Goal: Register for event/course

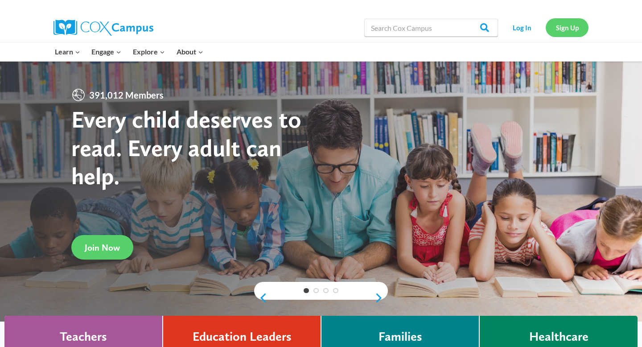
click at [558, 28] on link "Sign Up" at bounding box center [566, 27] width 43 height 18
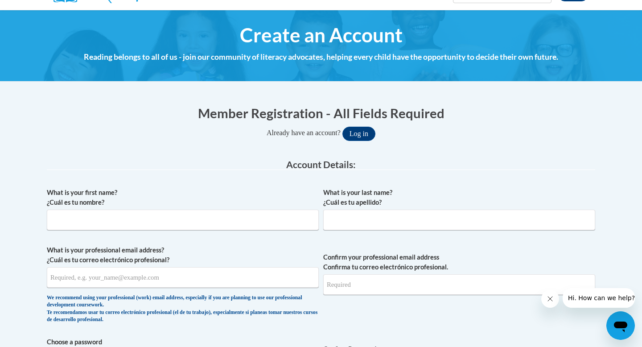
scroll to position [86, 0]
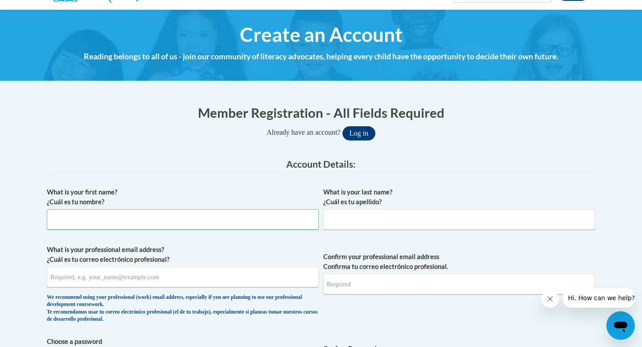
click at [227, 224] on input "What is your first name? ¿Cuál es tu nombre?" at bounding box center [183, 219] width 272 height 20
type input "Latannya"
type input "Griffin"
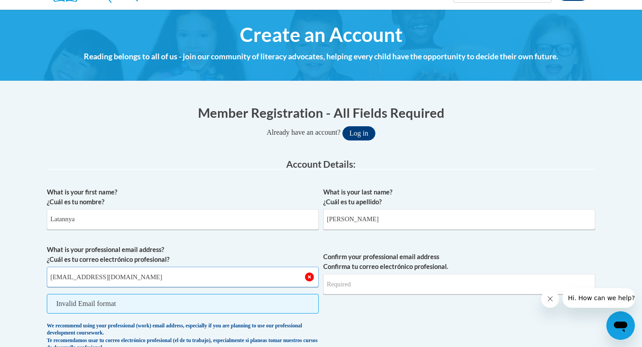
type input "lgriffin@starkvillesd.com"
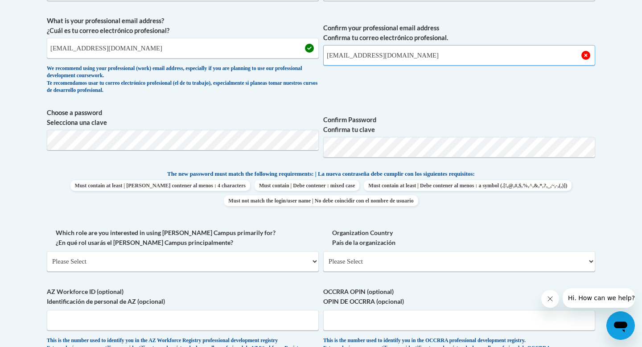
scroll to position [317, 0]
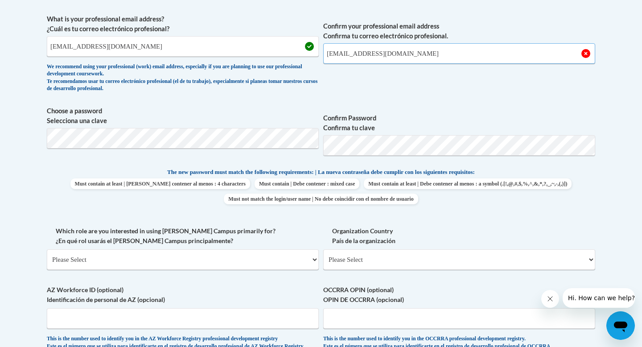
type input "lgriffin@starkvillesd.com"
click at [184, 253] on select "Please Select College/University | Colegio/Universidad Community/Nonprofit Part…" at bounding box center [183, 259] width 272 height 20
click at [242, 262] on select "Please Select College/University | Colegio/Universidad Community/Nonprofit Part…" at bounding box center [183, 259] width 272 height 20
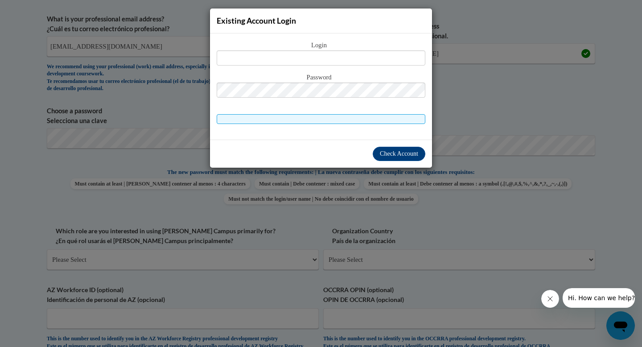
click at [476, 114] on div "Existing Account Login Login Password" at bounding box center [321, 173] width 642 height 347
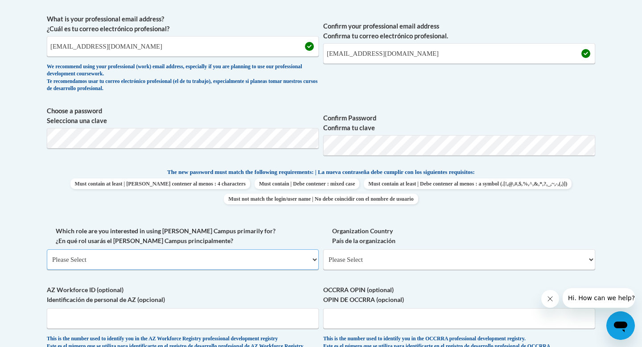
click at [221, 258] on select "Please Select College/University | Colegio/Universidad Community/Nonprofit Part…" at bounding box center [183, 259] width 272 height 20
select select "fbf2d438-af2f-41f8-98f1-81c410e29de3"
click at [47, 249] on select "Please Select College/University | Colegio/Universidad Community/Nonprofit Part…" at bounding box center [183, 259] width 272 height 20
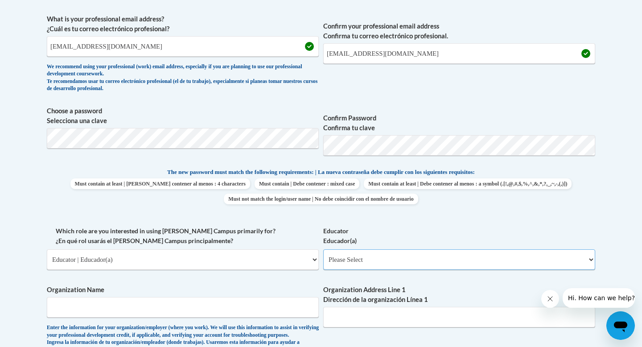
click at [380, 262] on select "Please Select Early Learning/Daycare Teacher/Family Home Care Provider | Maestr…" at bounding box center [459, 259] width 272 height 20
select select "8e40623d-54d0-45cd-9f92-5df65cd3f8cf"
click at [323, 249] on select "Please Select Early Learning/Daycare Teacher/Family Home Care Provider | Maestr…" at bounding box center [459, 259] width 272 height 20
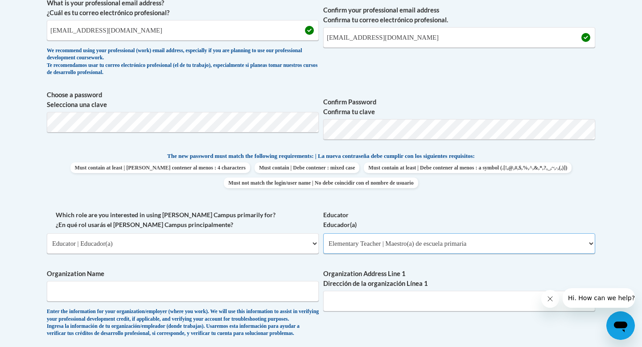
scroll to position [333, 0]
click at [239, 294] on input "Organization Name" at bounding box center [183, 290] width 272 height 20
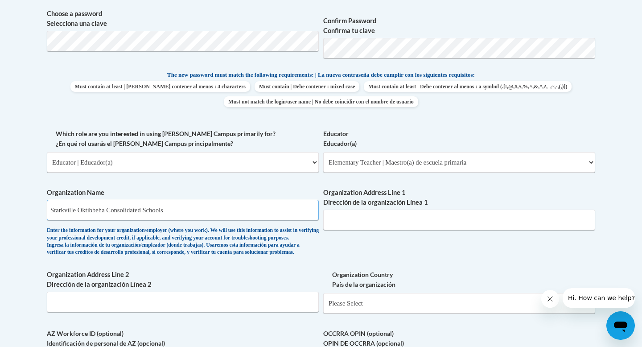
scroll to position [412, 0]
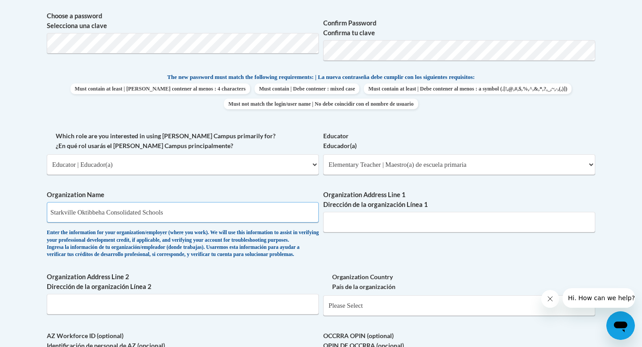
type input "Starkville Oktibbeha Consolidated Schools"
click at [355, 225] on input "Organization Address Line 1 Dirección de la organización Línea 1" at bounding box center [459, 222] width 272 height 20
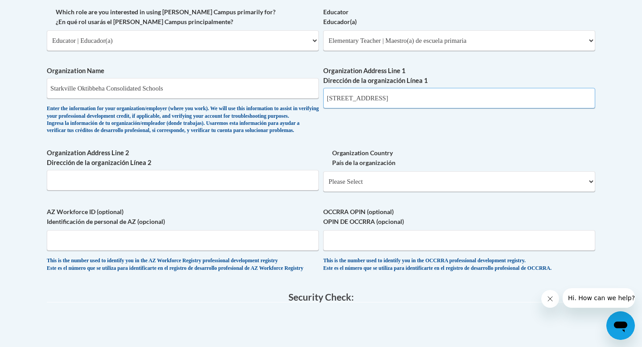
scroll to position [537, 0]
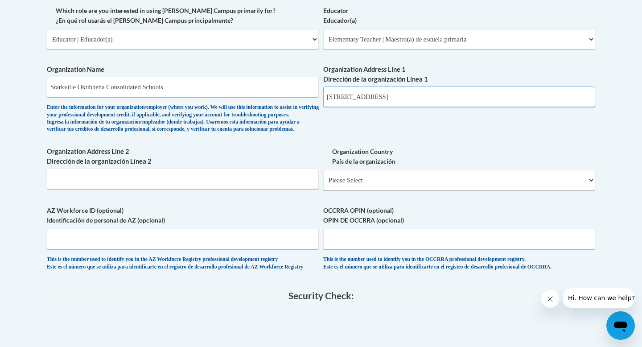
type input "401 Greensboro St"
click at [245, 189] on input "Organization Address Line 2 Dirección de la organización Línea 2" at bounding box center [183, 178] width 272 height 20
type input "Starkville, MS 39759"
click at [427, 190] on select "Please Select United States | Estados Unidos Outside of the United States | Fue…" at bounding box center [459, 180] width 272 height 20
select select "ad49bcad-a171-4b2e-b99c-48b446064914"
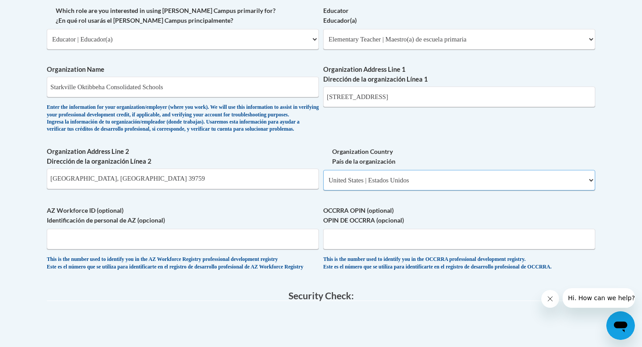
click at [323, 184] on select "Please Select United States | Estados Unidos Outside of the United States | Fue…" at bounding box center [459, 180] width 272 height 20
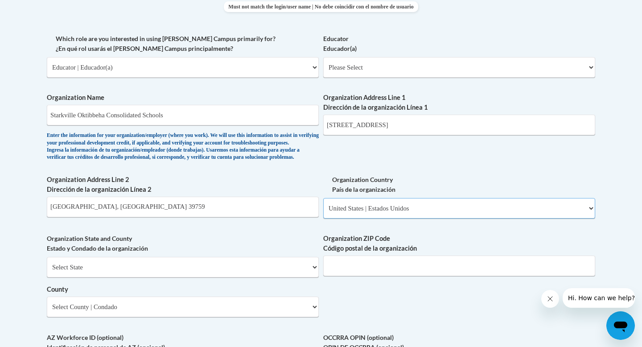
scroll to position [507, 0]
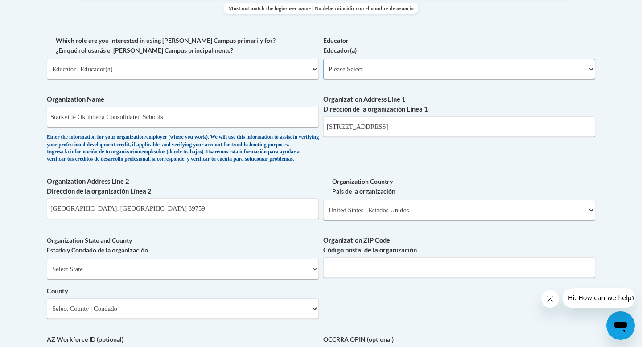
click at [358, 74] on select "Please Select Early Learning/Daycare Teacher/Family Home Care Provider | Maestr…" at bounding box center [459, 69] width 272 height 20
select select "8e40623d-54d0-45cd-9f92-5df65cd3f8cf"
click at [323, 59] on select "Please Select Early Learning/Daycare Teacher/Family Home Care Provider | Maestr…" at bounding box center [459, 69] width 272 height 20
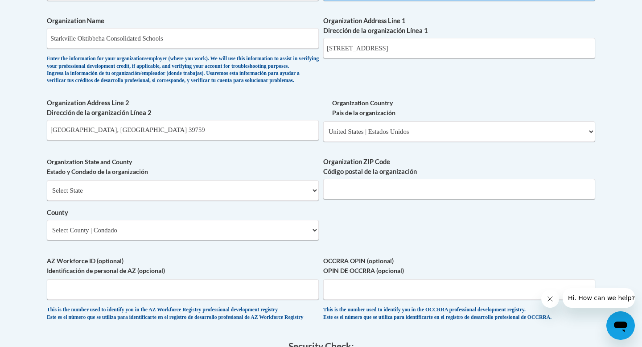
scroll to position [593, 0]
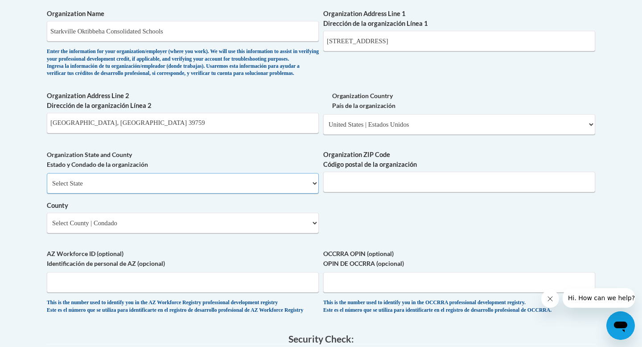
click at [256, 193] on select "Select State Alabama Alaska Arizona Arkansas California Colorado Connecticut De…" at bounding box center [183, 183] width 272 height 20
select select "Mississippi"
click at [47, 188] on select "Select State Alabama Alaska Arizona Arkansas California Colorado Connecticut De…" at bounding box center [183, 183] width 272 height 20
drag, startPoint x: 128, startPoint y: 138, endPoint x: 77, endPoint y: 137, distance: 51.7
click at [77, 133] on input "Starkville, MS 39759" at bounding box center [183, 123] width 272 height 20
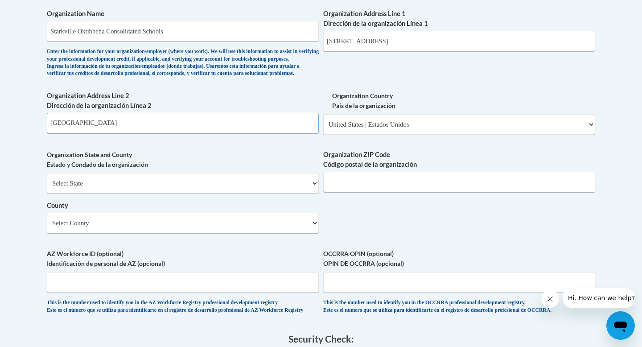
type input "Starkville"
click at [362, 192] on input "Organization ZIP Code Código postal de la organización" at bounding box center [459, 182] width 272 height 20
type input "39759"
click at [240, 233] on select "Select County Adams Alcorn Amite Attala Benton Bolivar Calhoun Carroll Chickasa…" at bounding box center [183, 223] width 272 height 20
select select "Oktibbeha"
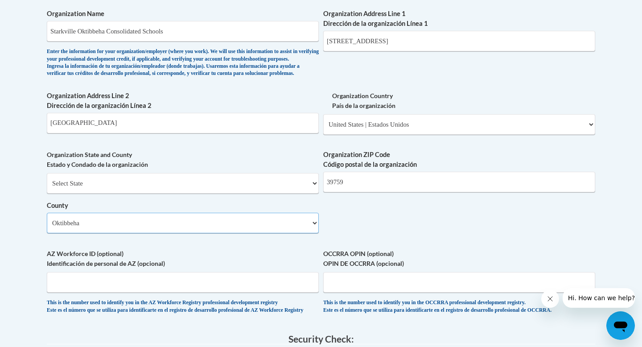
click at [47, 227] on select "Select County Adams Alcorn Amite Attala Benton Bolivar Calhoun Carroll Chickasa…" at bounding box center [183, 223] width 272 height 20
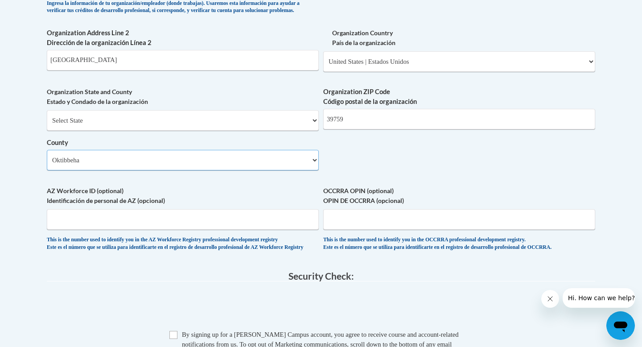
scroll to position [662, 0]
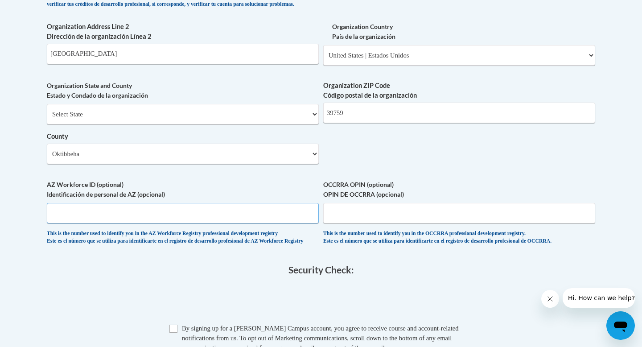
click at [216, 223] on input "AZ Workforce ID (optional) Identificación de personal de AZ (opcional)" at bounding box center [183, 213] width 272 height 20
click at [204, 223] on input "AZ Workforce ID (optional) Identificación de personal de AZ (opcional)" at bounding box center [183, 213] width 272 height 20
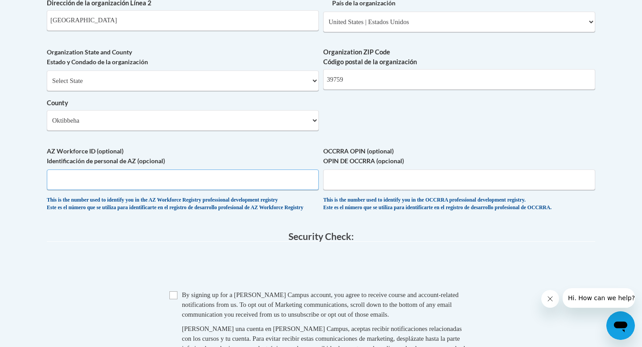
scroll to position [710, 0]
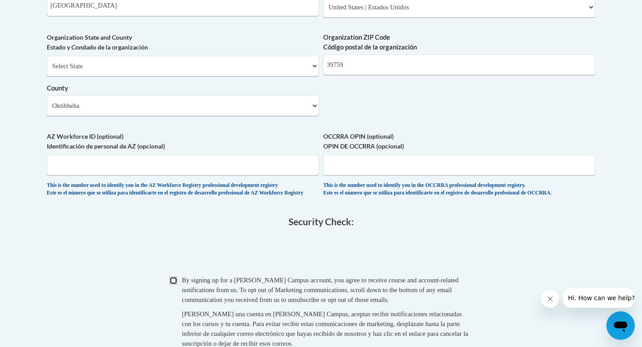
click at [174, 284] on input "Checkbox" at bounding box center [173, 280] width 8 height 8
checkbox input "true"
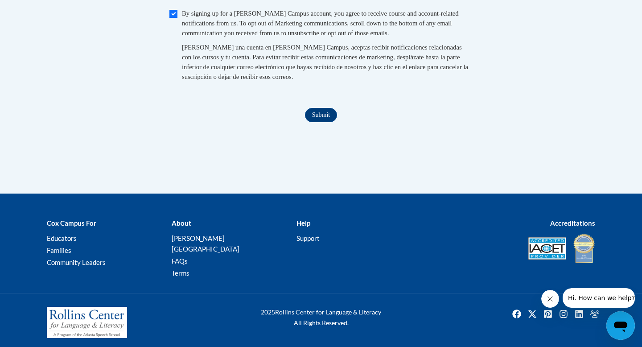
scroll to position [971, 0]
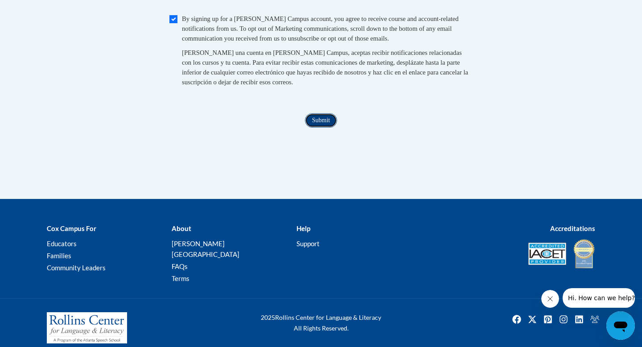
click at [314, 127] on input "Submit" at bounding box center [321, 120] width 32 height 14
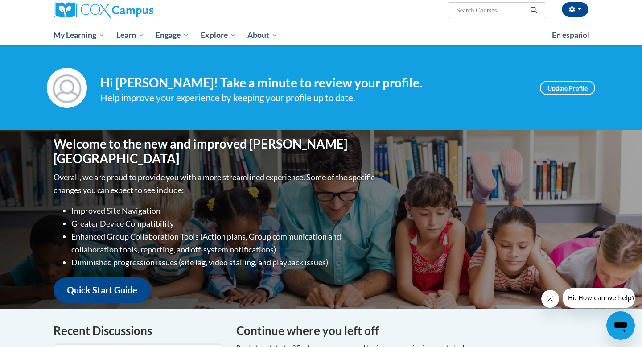
scroll to position [55, 0]
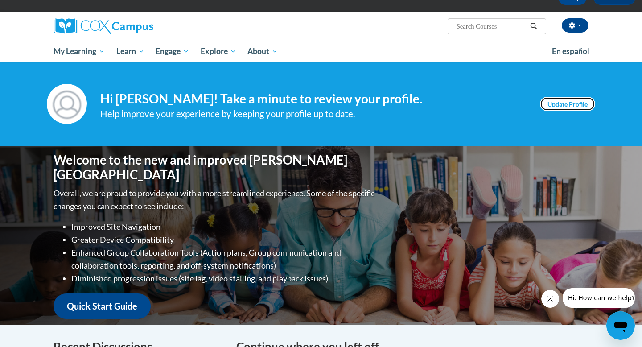
click at [547, 104] on link "Update Profile" at bounding box center [567, 104] width 55 height 14
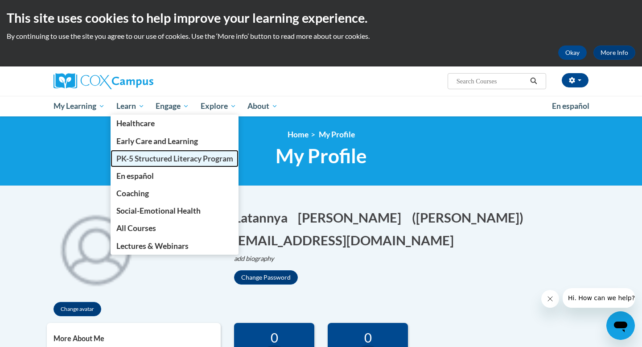
click at [146, 161] on span "PK-5 Structured Literacy Program" at bounding box center [174, 158] width 117 height 9
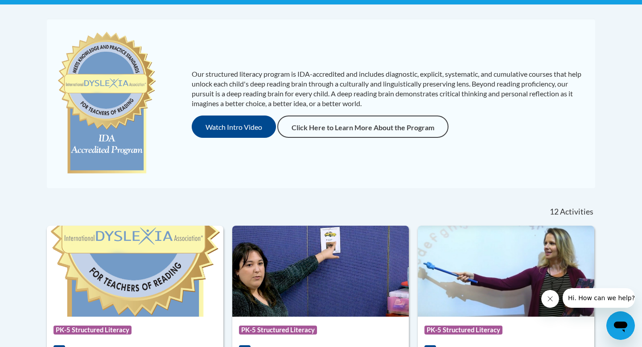
scroll to position [187, 0]
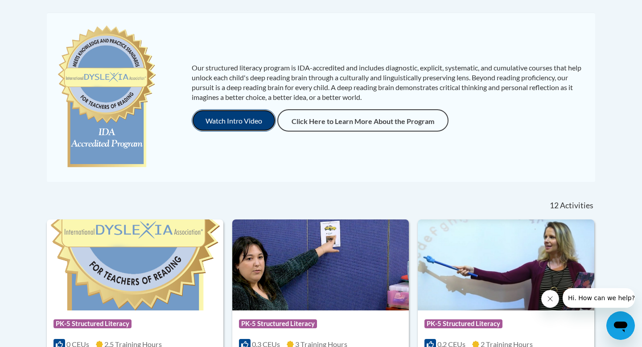
click at [223, 122] on button "Watch Intro Video" at bounding box center [234, 120] width 84 height 22
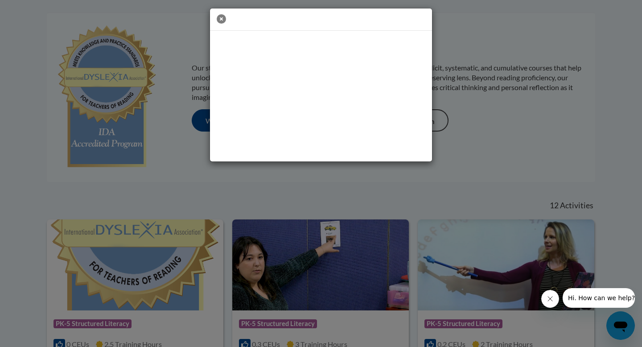
click at [217, 19] on icon "button" at bounding box center [221, 18] width 9 height 9
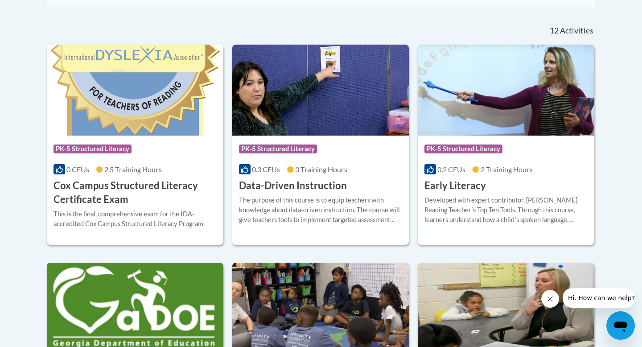
scroll to position [365, 0]
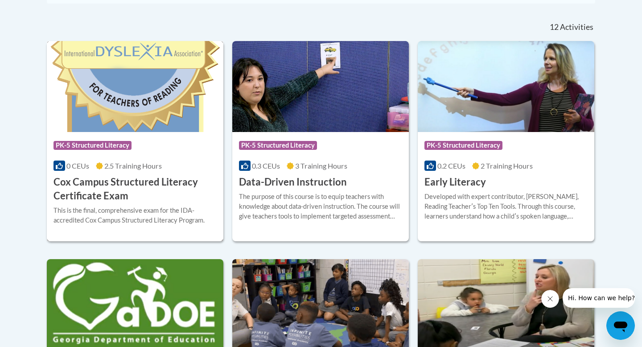
click at [118, 217] on div "This is the final, comprehensive exam for the IDA-accredited Cox Campus Structu…" at bounding box center [134, 215] width 163 height 20
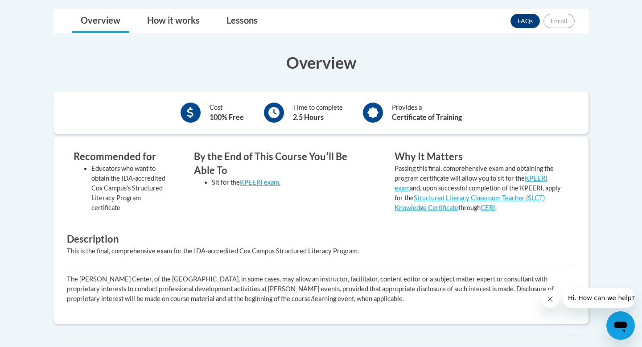
scroll to position [225, 0]
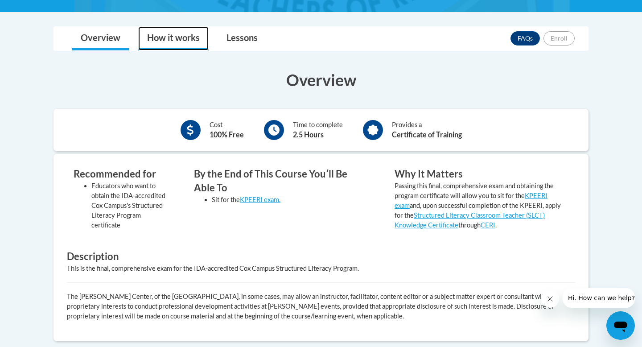
click at [180, 39] on link "How it works" at bounding box center [173, 39] width 70 height 24
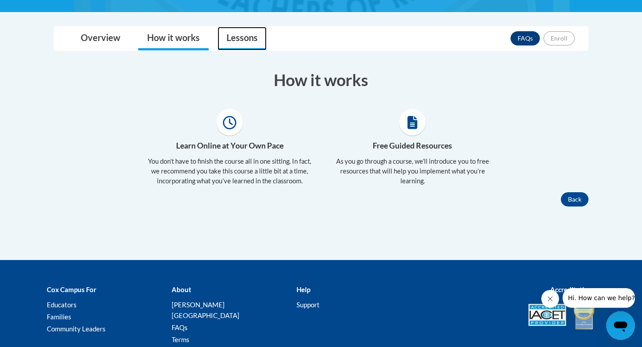
click at [230, 37] on link "Lessons" at bounding box center [241, 39] width 49 height 24
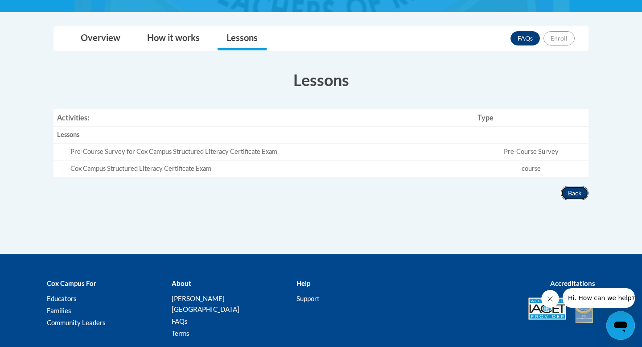
click at [578, 191] on button "Back" at bounding box center [574, 193] width 28 height 14
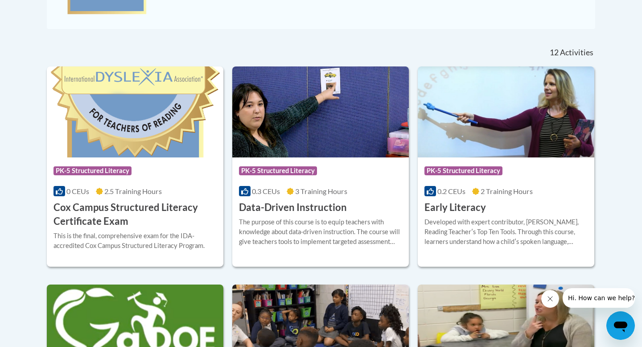
scroll to position [343, 0]
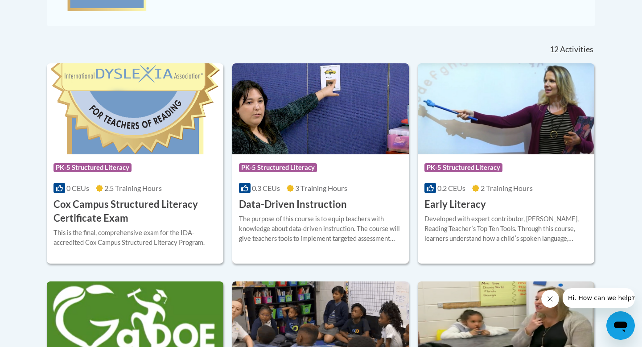
click at [318, 199] on h3 "Data-Driven Instruction" at bounding box center [293, 204] width 108 height 14
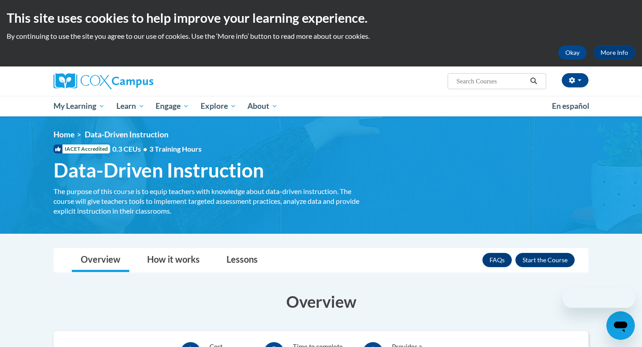
click at [316, 210] on div "The purpose of this course is to equip teachers with knowledge about data-drive…" at bounding box center [206, 200] width 307 height 29
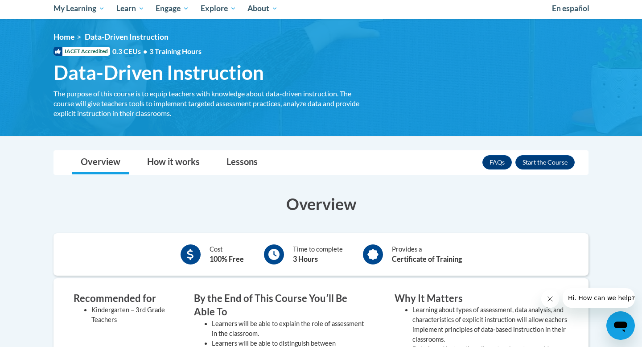
scroll to position [106, 0]
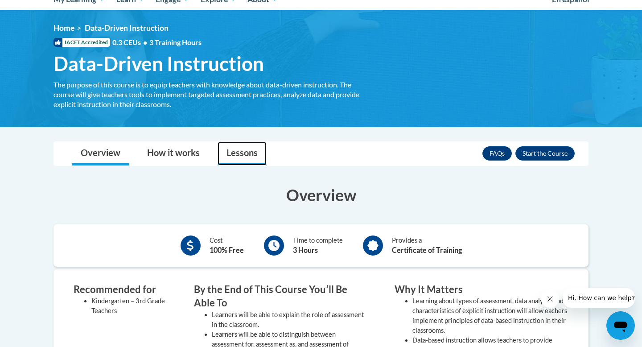
click at [249, 159] on link "Lessons" at bounding box center [241, 154] width 49 height 24
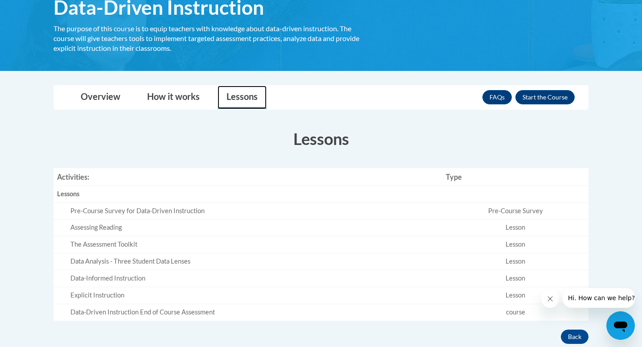
scroll to position [164, 0]
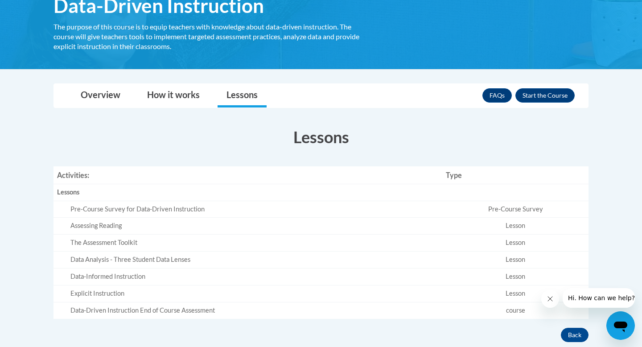
click at [142, 208] on div "Pre-Course Survey for Data-Driven Instruction" at bounding box center [254, 208] width 368 height 9
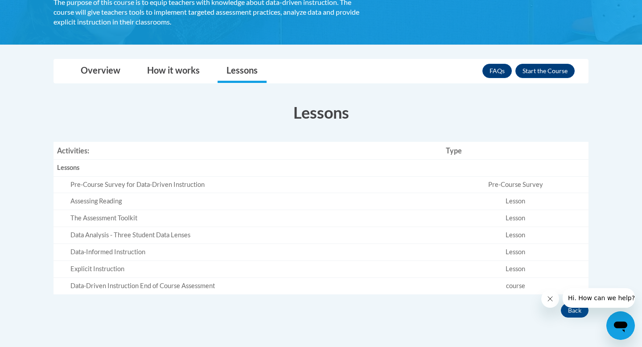
scroll to position [145, 0]
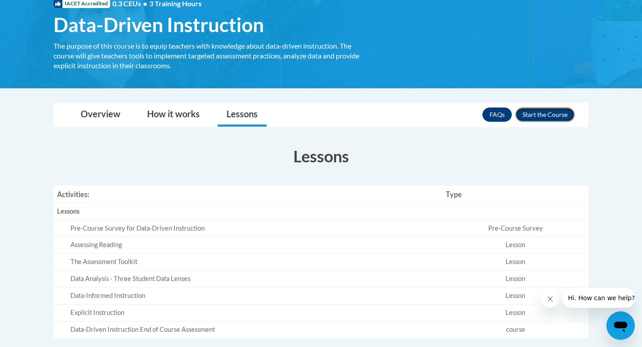
click at [536, 114] on button "Enroll" at bounding box center [544, 114] width 59 height 14
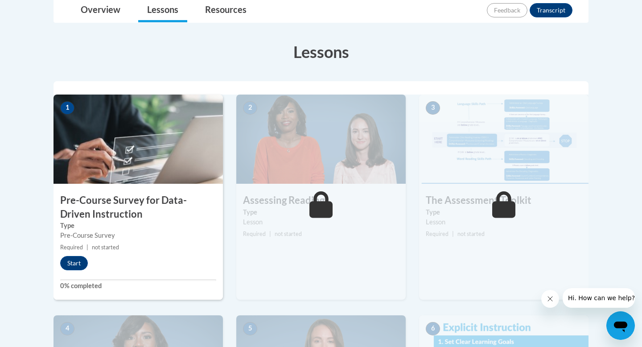
scroll to position [219, 0]
click at [74, 260] on button "Start" at bounding box center [74, 262] width 28 height 14
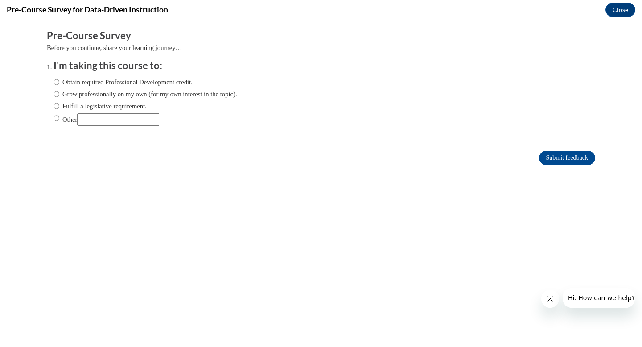
scroll to position [0, 0]
click at [56, 82] on input "Obtain required Professional Development credit." at bounding box center [56, 82] width 6 height 10
radio input "true"
click at [548, 161] on input "Submit feedback" at bounding box center [567, 158] width 56 height 14
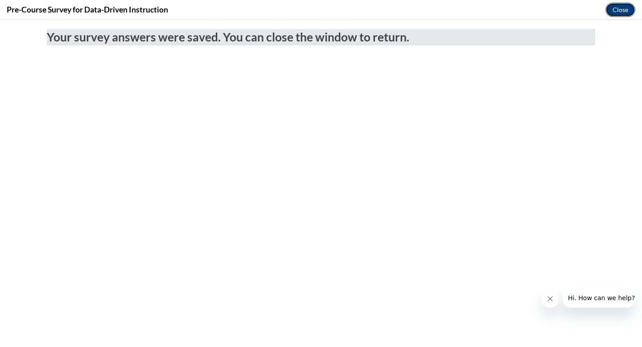
click at [621, 12] on button "Close" at bounding box center [620, 10] width 30 height 14
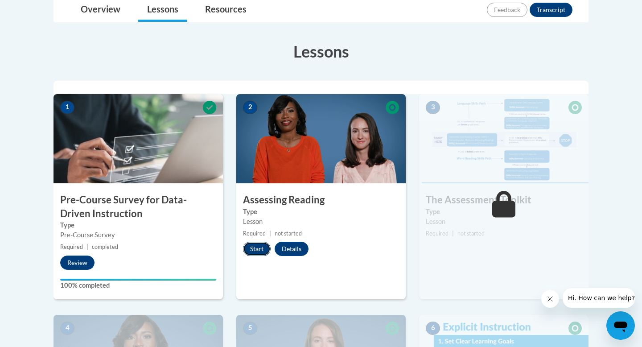
click at [257, 251] on button "Start" at bounding box center [257, 248] width 28 height 14
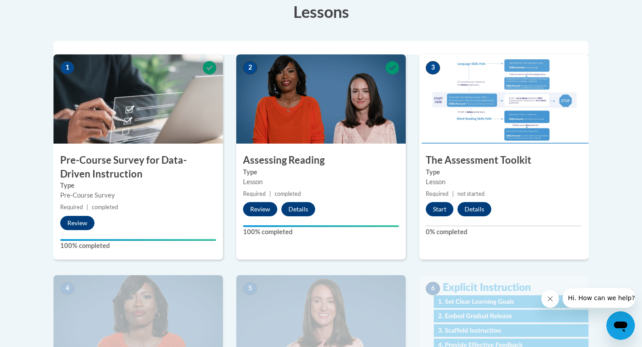
scroll to position [256, 0]
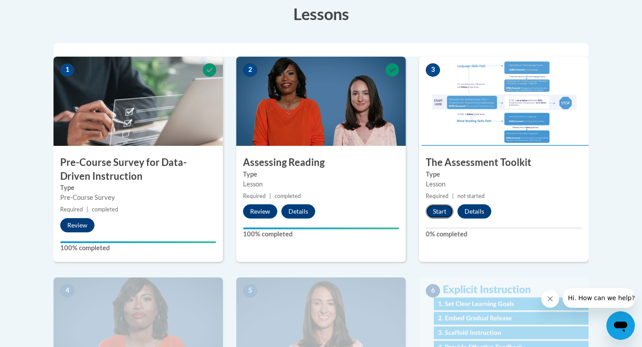
click at [440, 212] on button "Start" at bounding box center [439, 211] width 28 height 14
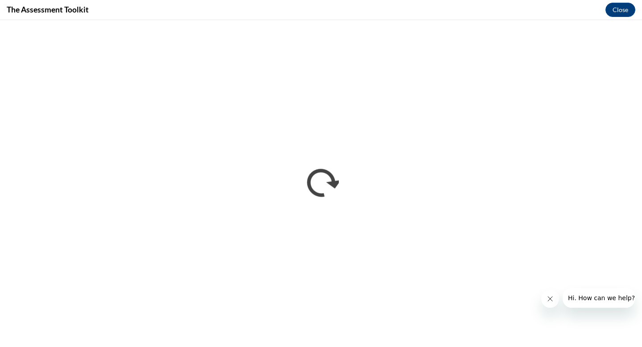
scroll to position [0, 0]
click at [617, 11] on button "Close" at bounding box center [620, 10] width 30 height 14
